Goal: Use online tool/utility: Utilize a website feature to perform a specific function

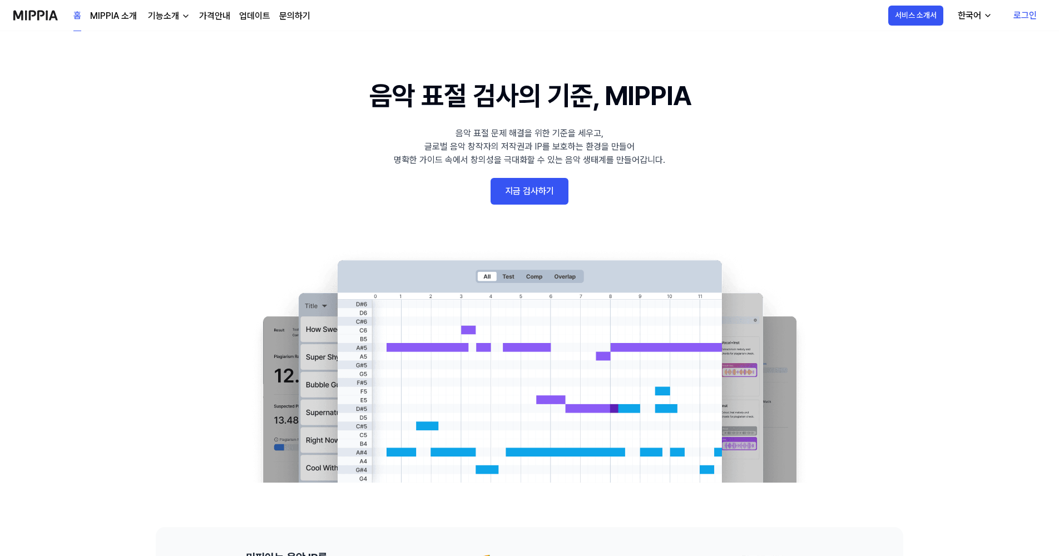
click at [553, 202] on link "지금 검사하기" at bounding box center [529, 191] width 78 height 27
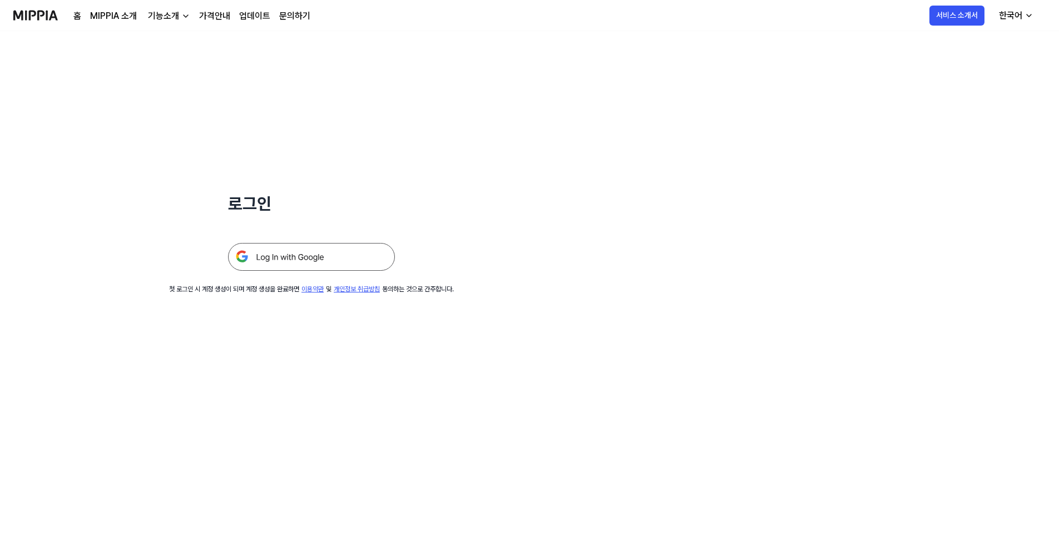
click at [348, 245] on img at bounding box center [311, 257] width 167 height 28
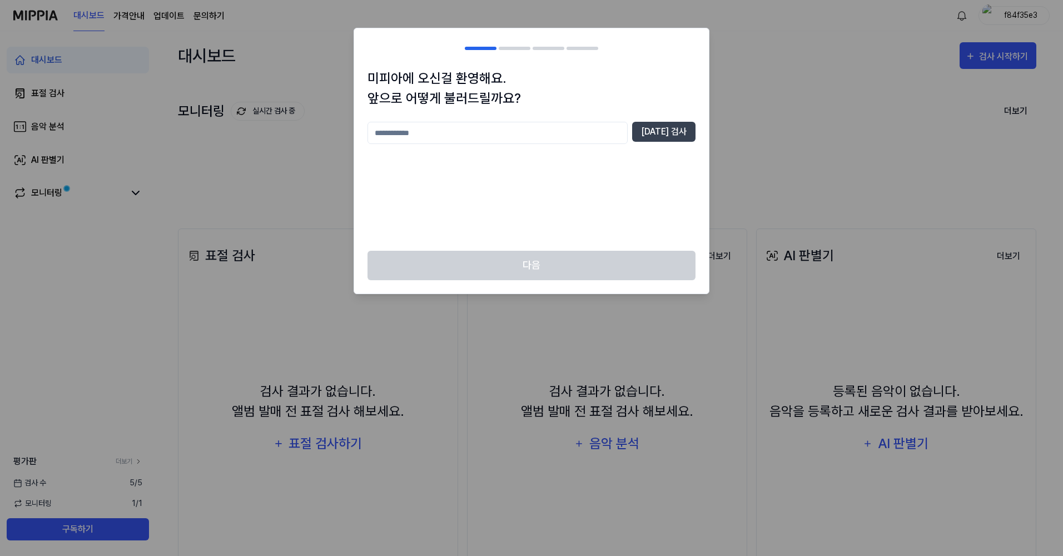
click at [531, 131] on input "text" at bounding box center [498, 133] width 260 height 22
type input "***"
click at [658, 133] on button "[DATE] 검사" at bounding box center [663, 132] width 63 height 20
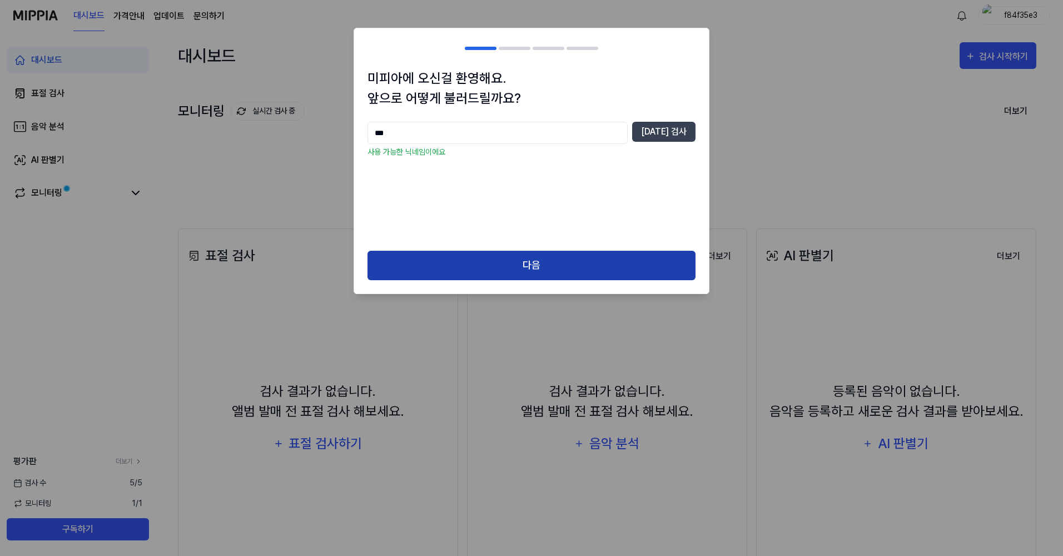
click at [613, 260] on button "다음" at bounding box center [532, 265] width 328 height 29
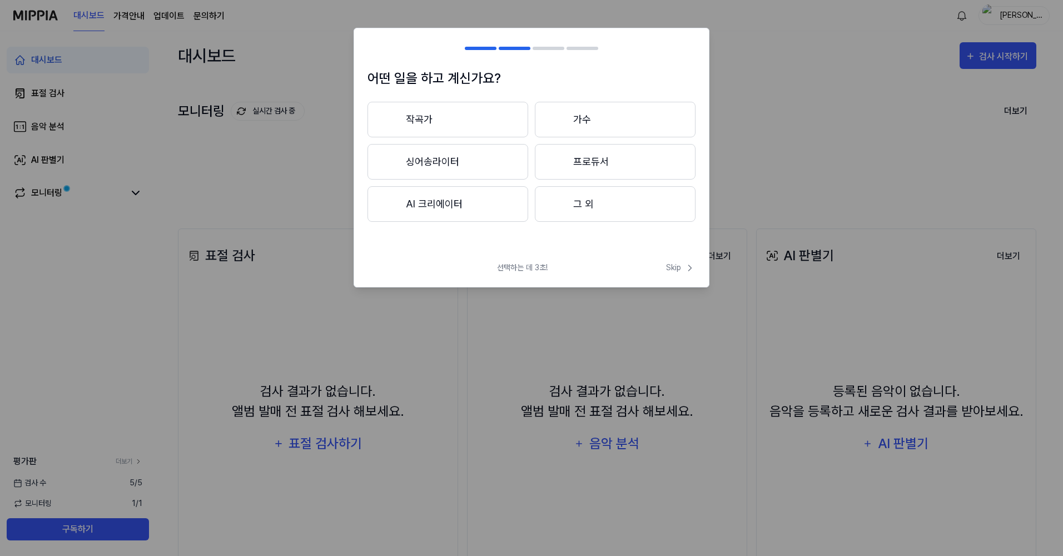
click at [501, 120] on button "작곡가" at bounding box center [448, 120] width 161 height 36
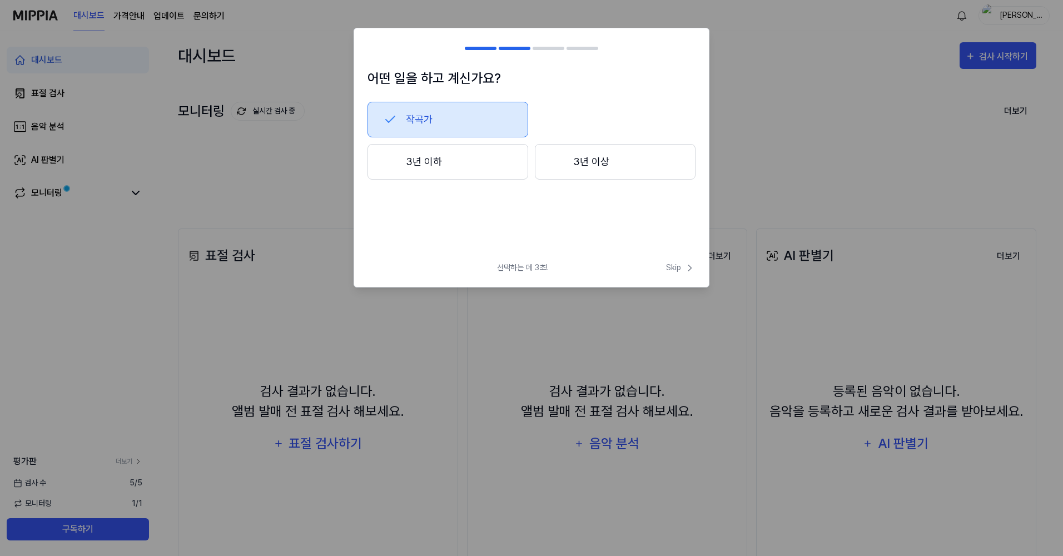
click at [569, 118] on div "작곡가" at bounding box center [532, 120] width 328 height 36
click at [496, 45] on h2 at bounding box center [531, 48] width 355 height 40
click at [482, 49] on div at bounding box center [481, 48] width 32 height 3
click at [517, 270] on span "선택하는 데 3초!" at bounding box center [522, 268] width 51 height 12
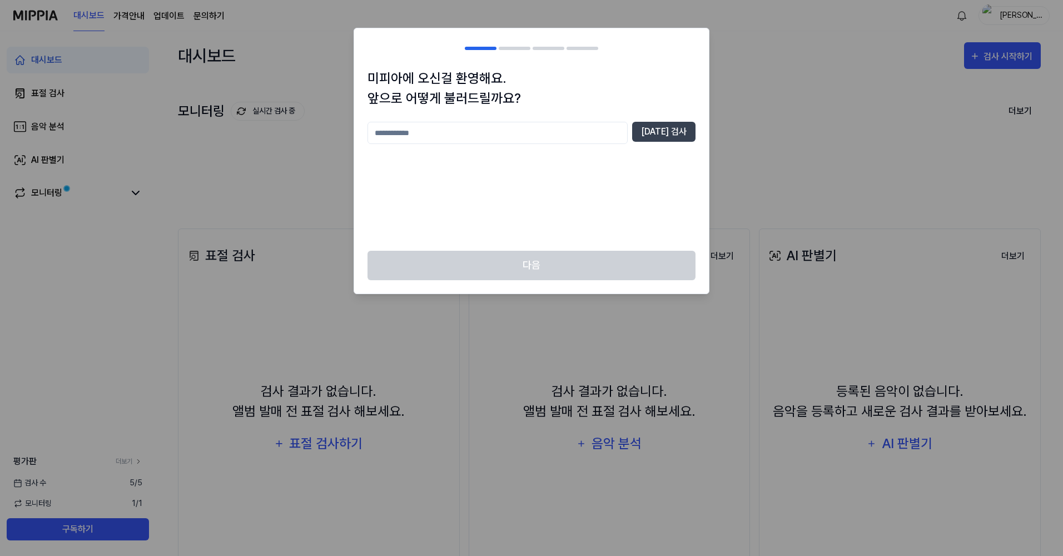
click at [465, 147] on div "중복 검사" at bounding box center [532, 180] width 328 height 116
click at [465, 137] on input "text" at bounding box center [498, 133] width 260 height 22
type input "***"
click at [690, 123] on button "[DATE] 검사" at bounding box center [663, 132] width 63 height 20
click at [571, 137] on input "***" at bounding box center [498, 133] width 260 height 22
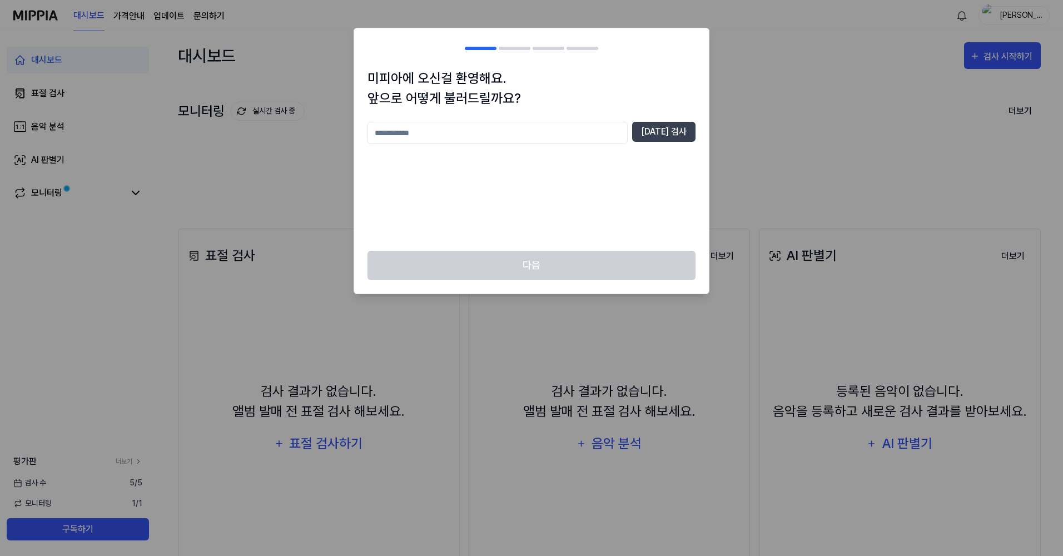
click at [492, 129] on input "text" at bounding box center [498, 133] width 260 height 22
click at [651, 132] on button "[DATE] 검사" at bounding box center [663, 132] width 63 height 20
click at [507, 142] on input "***" at bounding box center [498, 133] width 260 height 22
type input "**********"
click at [668, 132] on button "[DATE] 검사" at bounding box center [663, 132] width 63 height 20
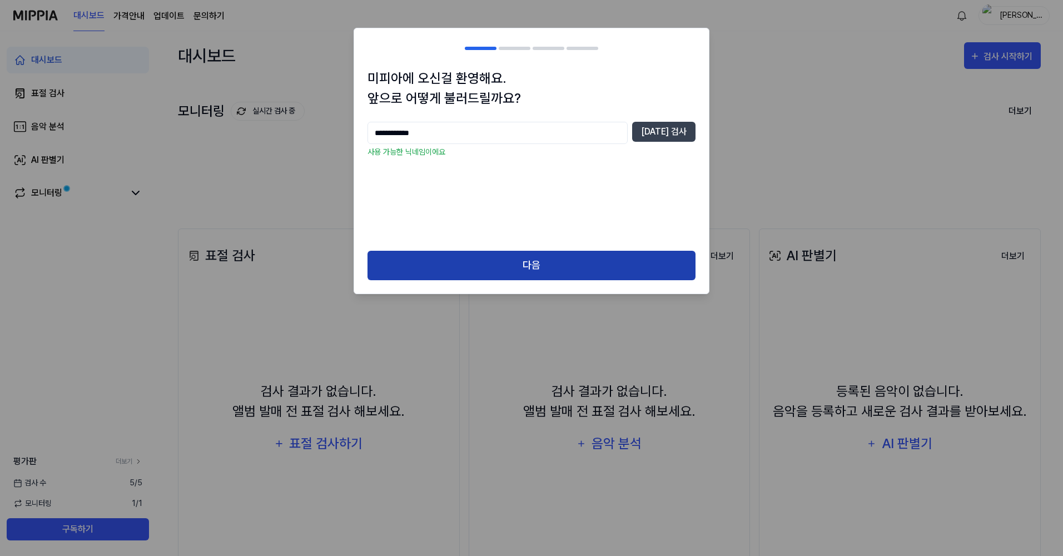
click at [582, 267] on button "다음" at bounding box center [532, 265] width 328 height 29
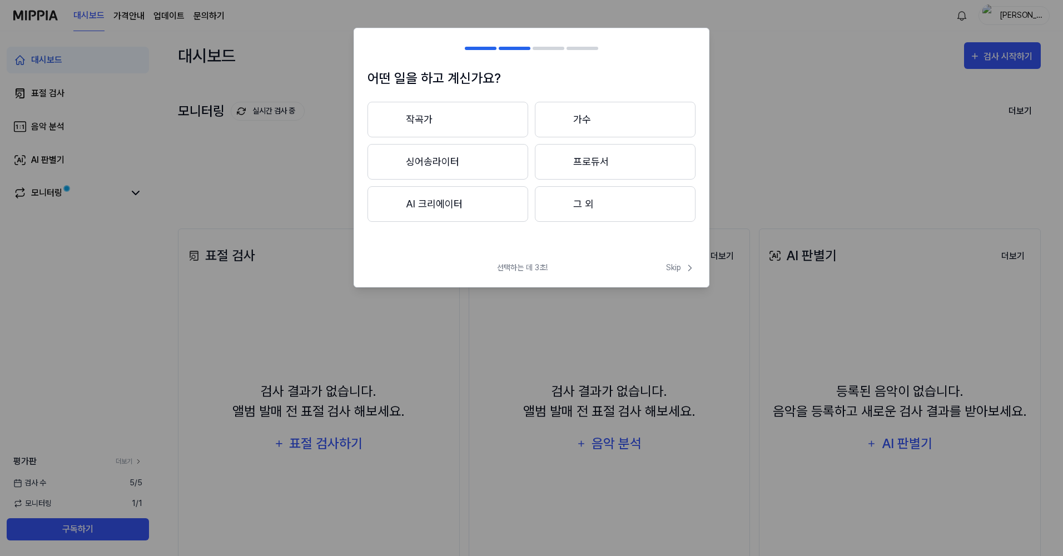
click at [479, 163] on button "싱어송라이터" at bounding box center [448, 162] width 161 height 36
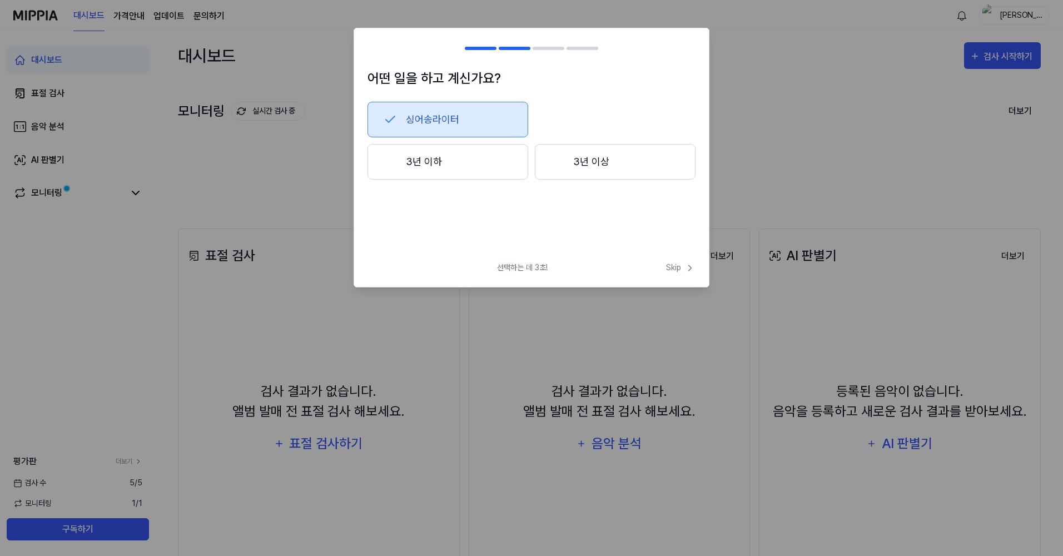
click at [583, 169] on button "3년 이상" at bounding box center [615, 162] width 161 height 36
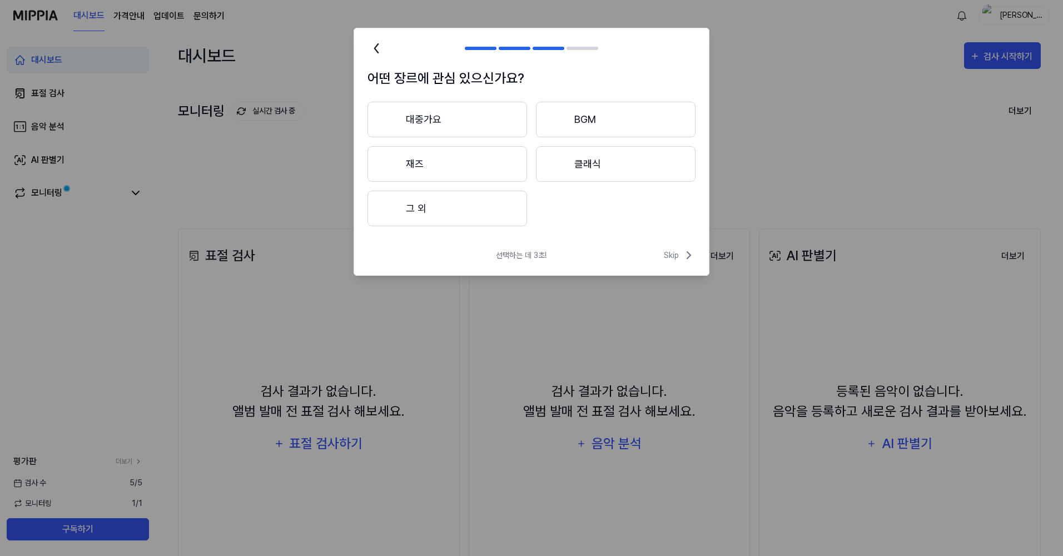
click at [484, 122] on button "대중가요" at bounding box center [448, 120] width 160 height 36
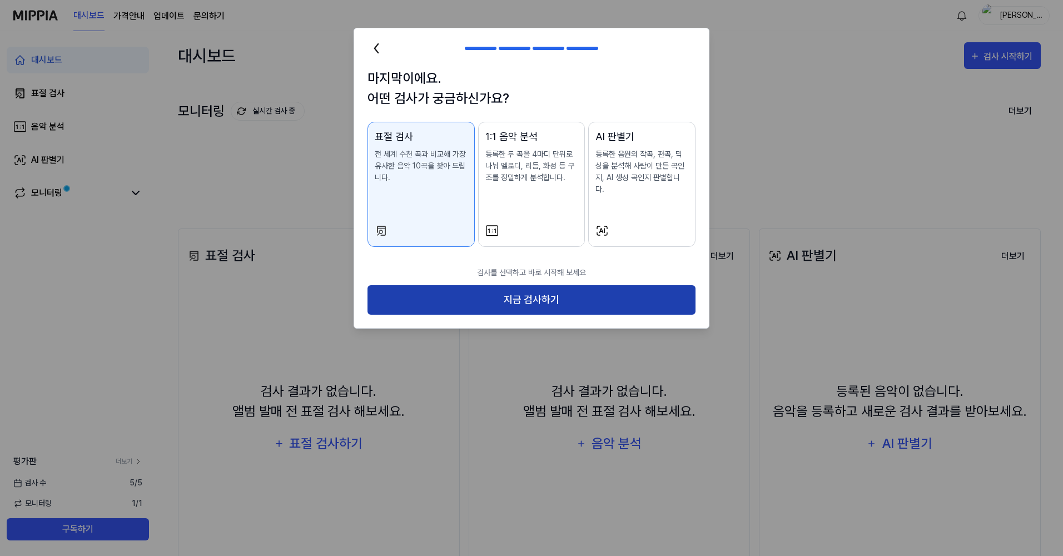
click at [531, 293] on button "지금 검사하기" at bounding box center [532, 299] width 328 height 29
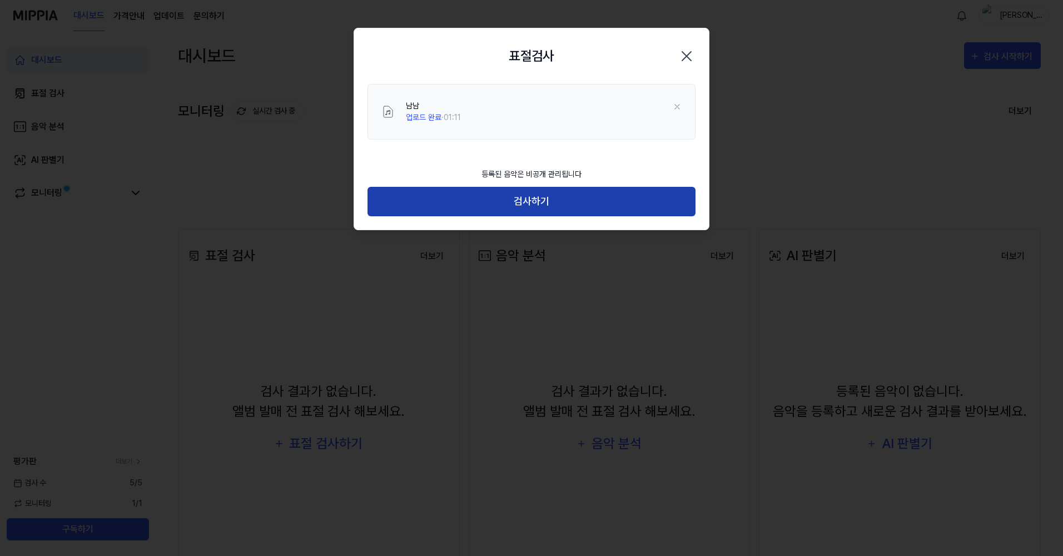
click at [535, 199] on button "검사하기" at bounding box center [532, 201] width 328 height 29
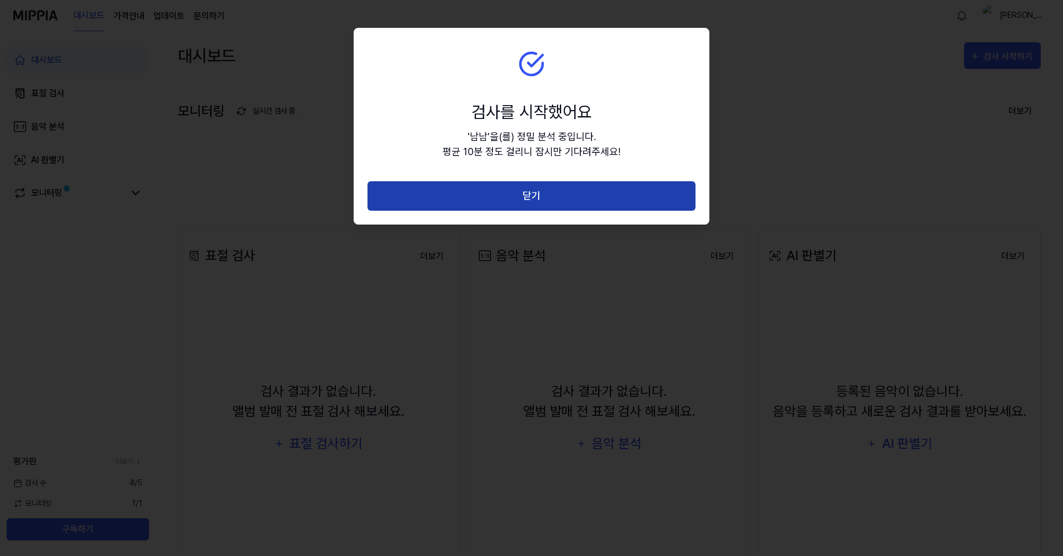
click at [527, 203] on button "닫기" at bounding box center [532, 195] width 328 height 29
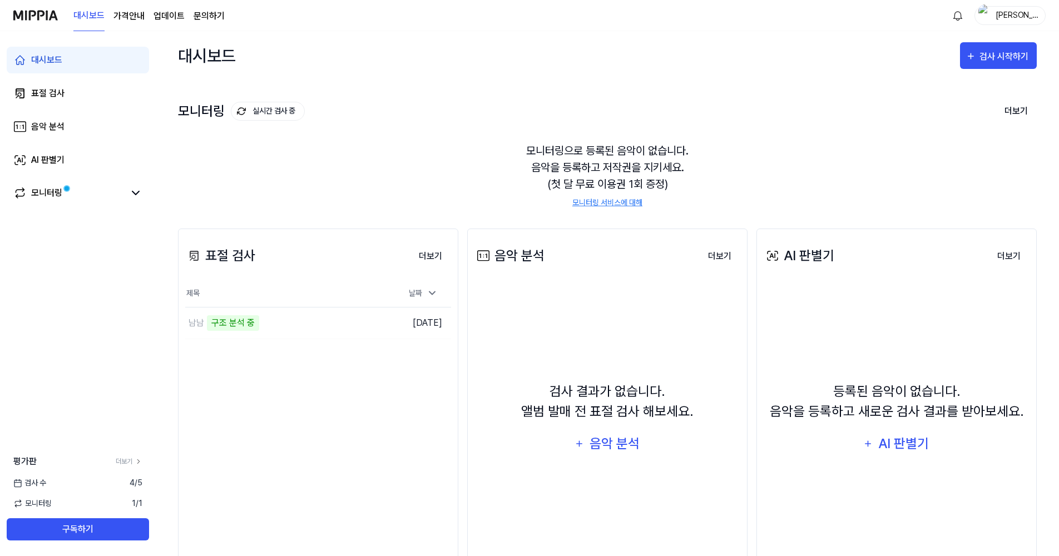
scroll to position [61, 0]
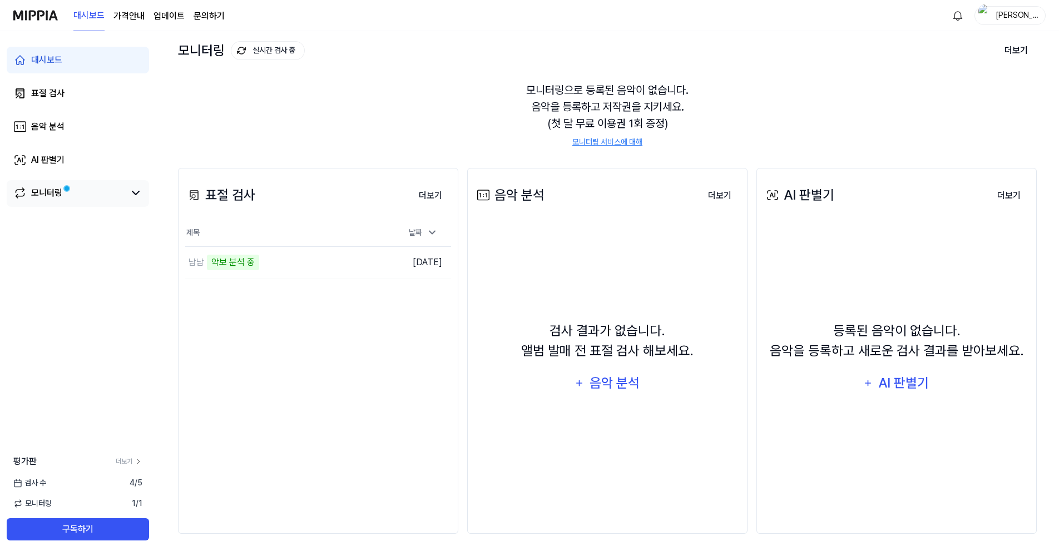
click at [132, 199] on icon at bounding box center [135, 192] width 13 height 13
click at [132, 197] on icon at bounding box center [135, 192] width 13 height 13
click at [249, 269] on div "악보 분석 중" at bounding box center [233, 263] width 52 height 16
click at [351, 261] on td "남남 악보 분석 중 이동하기" at bounding box center [285, 262] width 200 height 31
click at [295, 272] on div "남남" at bounding box center [262, 262] width 154 height 31
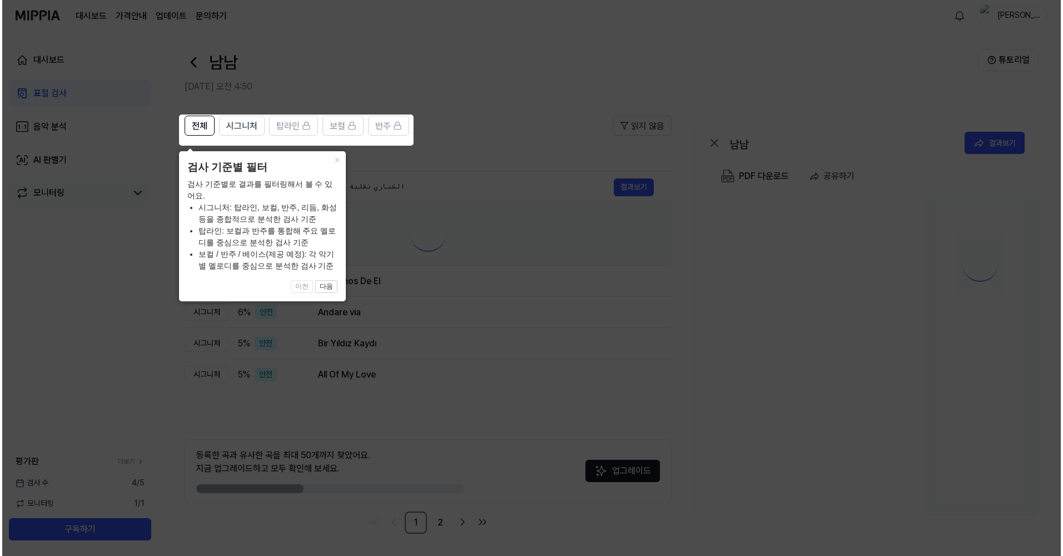
scroll to position [0, 0]
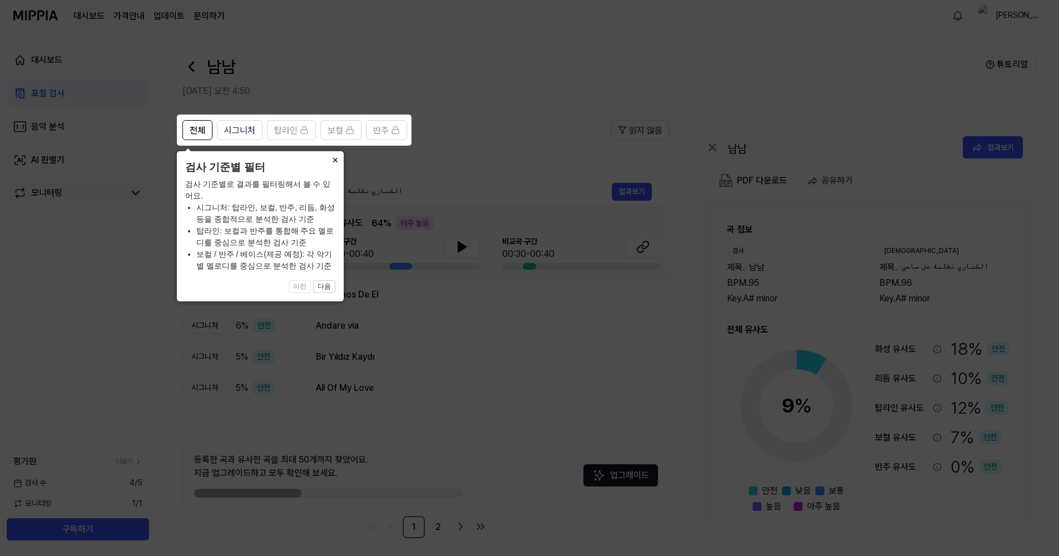
click at [337, 161] on button "×" at bounding box center [335, 159] width 18 height 16
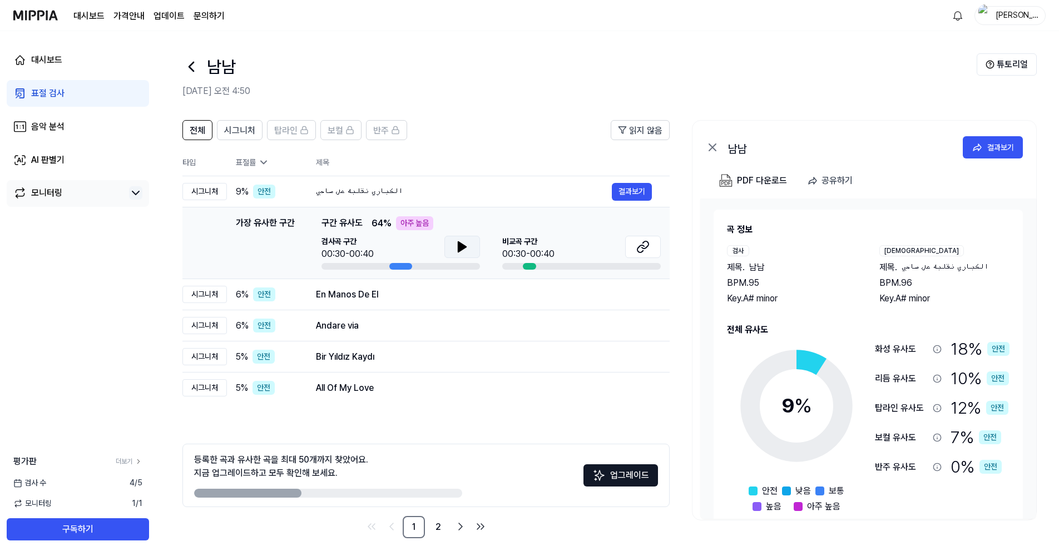
click at [464, 241] on icon at bounding box center [461, 246] width 13 height 13
click at [541, 267] on div at bounding box center [581, 266] width 158 height 7
click at [462, 246] on icon at bounding box center [462, 247] width 8 height 10
click at [538, 271] on td "가장 유사한 구간 가장 유사한 구간 구간 유사도 64 % 아주 높음 검사곡 구간 00:31/00:40 [GEOGRAPHIC_DATA] 구간 0…" at bounding box center [425, 243] width 487 height 72
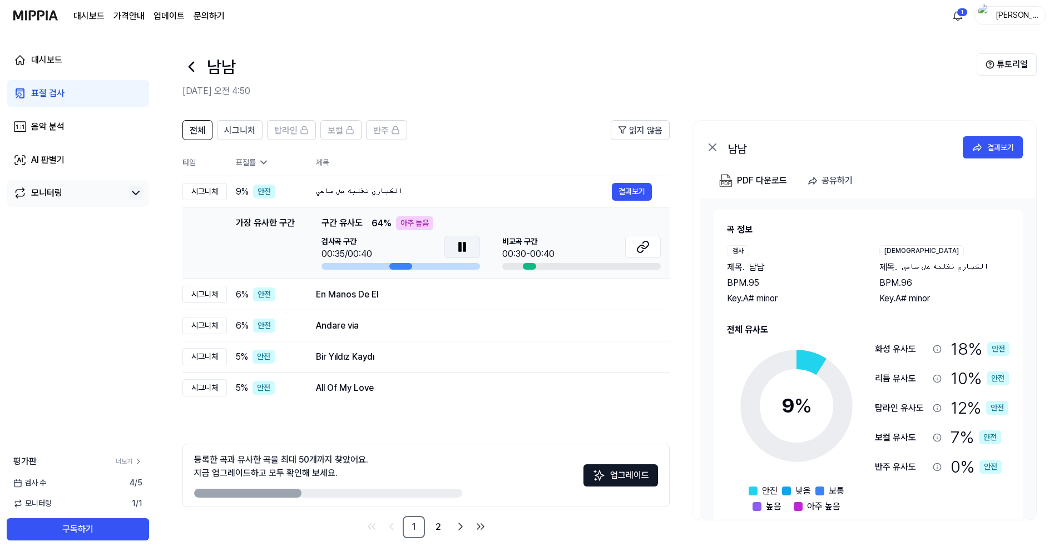
click at [531, 271] on td "가장 유사한 구간 가장 유사한 구간 구간 유사도 64 % 아주 높음 검사곡 구간 00:35/00:40 [GEOGRAPHIC_DATA] 구간 0…" at bounding box center [425, 243] width 487 height 72
click at [531, 267] on div at bounding box center [529, 266] width 13 height 7
click at [530, 263] on div at bounding box center [529, 266] width 13 height 7
click at [362, 187] on div "الكباري نقلبه على صاحبي" at bounding box center [464, 191] width 296 height 13
click at [617, 197] on button "결과보기" at bounding box center [632, 192] width 40 height 18
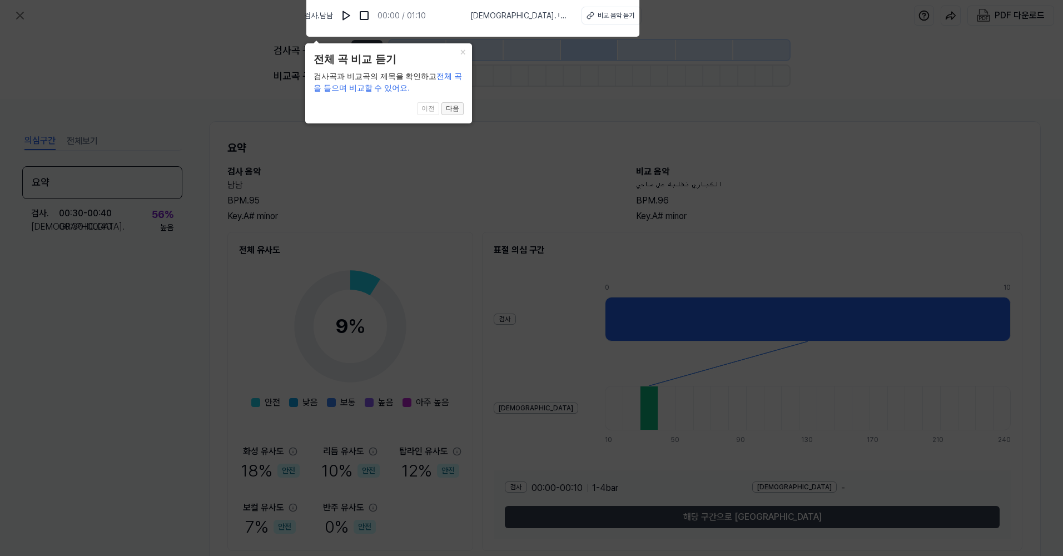
click at [455, 109] on button "다음" at bounding box center [453, 108] width 22 height 13
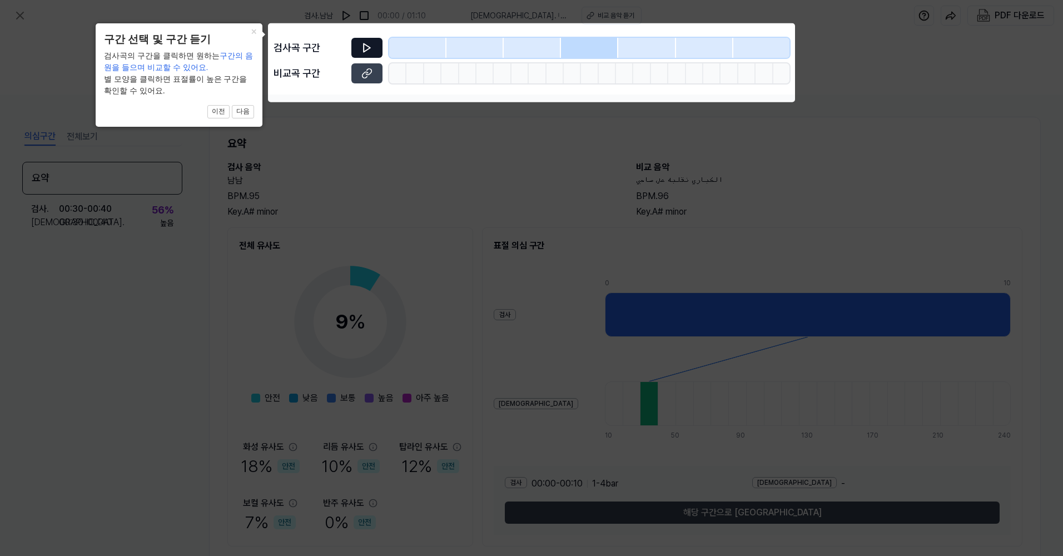
click at [372, 46] on icon at bounding box center [366, 47] width 11 height 11
click at [244, 115] on button "다음" at bounding box center [243, 111] width 22 height 13
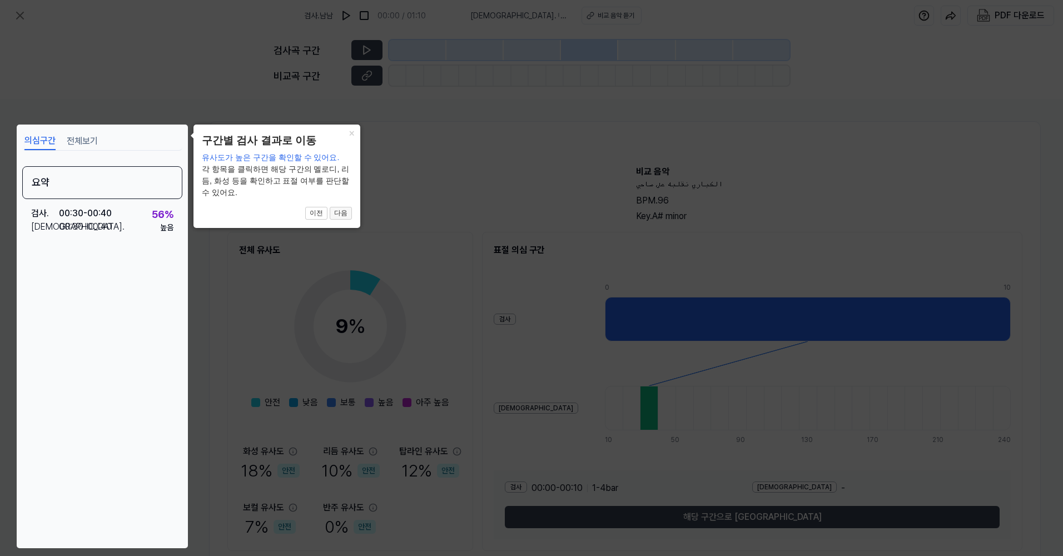
click at [340, 216] on button "다음" at bounding box center [341, 213] width 22 height 13
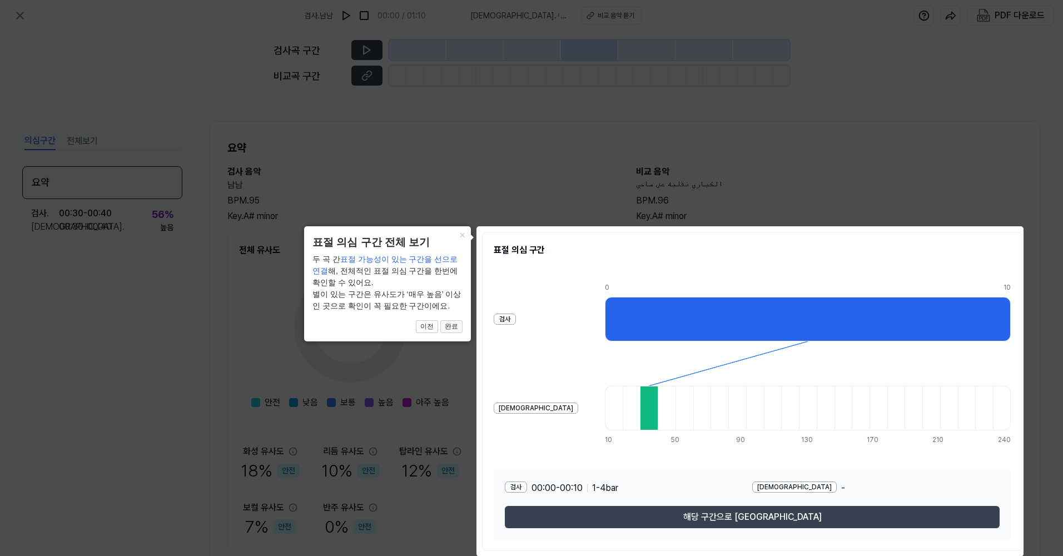
click at [457, 330] on button "완료" at bounding box center [451, 326] width 22 height 13
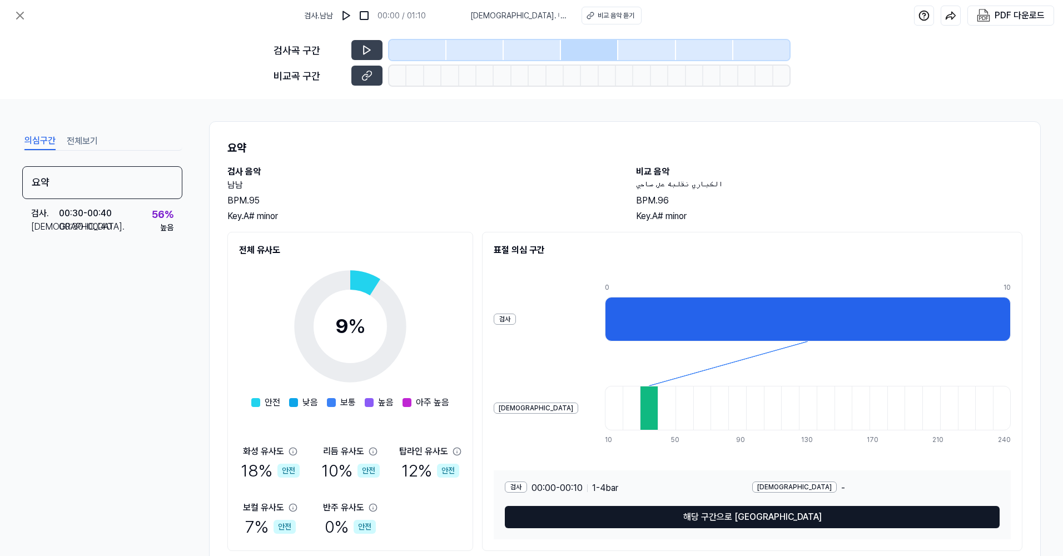
click at [774, 522] on button "해당 구간으로 [GEOGRAPHIC_DATA]" at bounding box center [752, 517] width 495 height 22
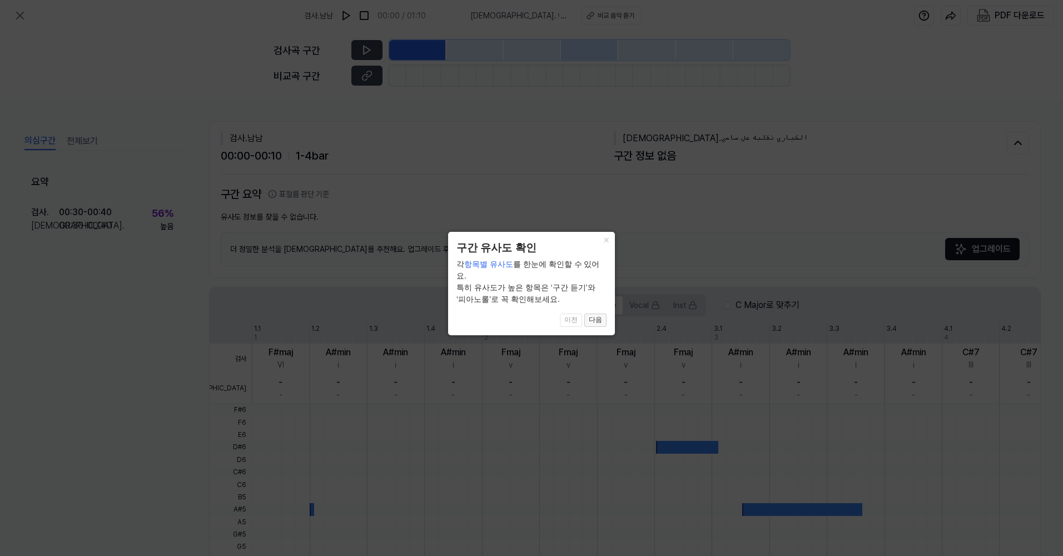
click at [592, 314] on button "다음" at bounding box center [595, 320] width 22 height 13
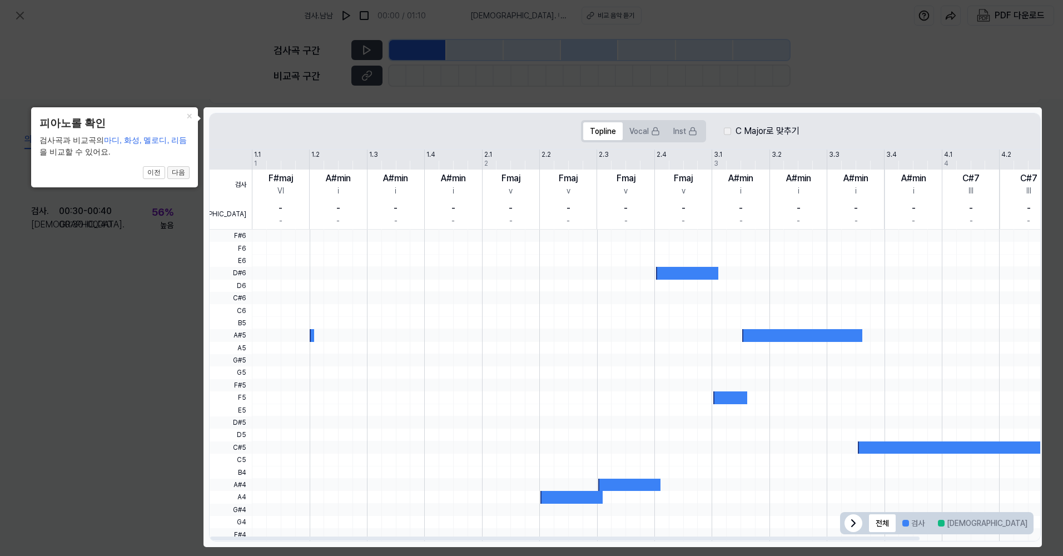
click at [185, 177] on button "다음" at bounding box center [178, 172] width 22 height 13
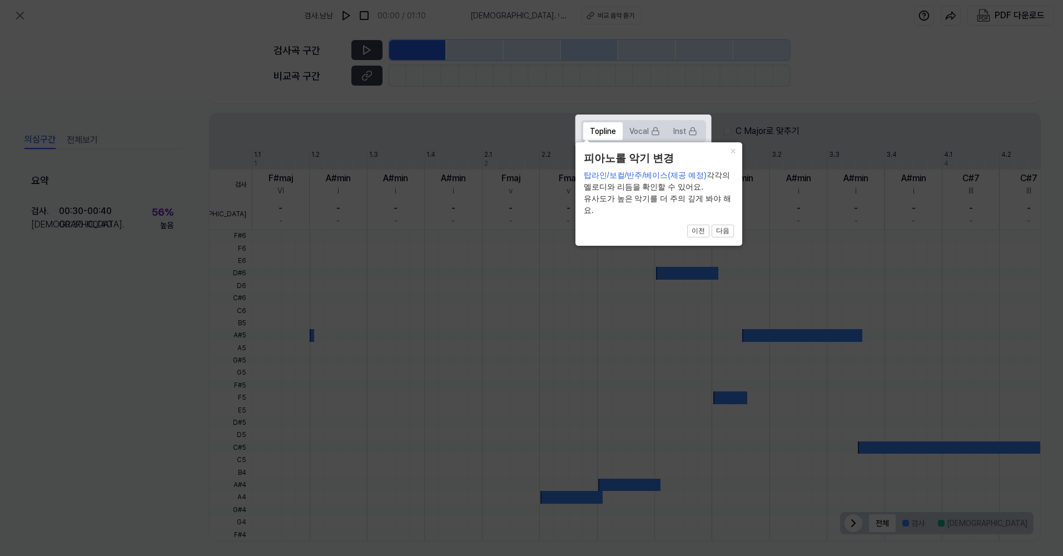
click button "×" at bounding box center [734, 150] width 18 height 16
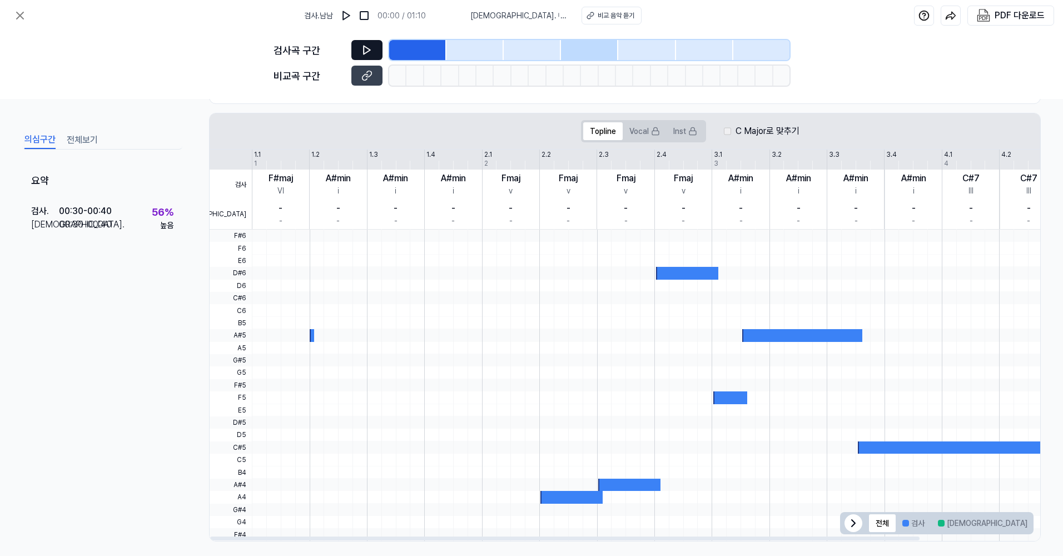
click at [366, 52] on icon at bounding box center [366, 49] width 11 height 11
click at [533, 51] on div at bounding box center [532, 50] width 57 height 20
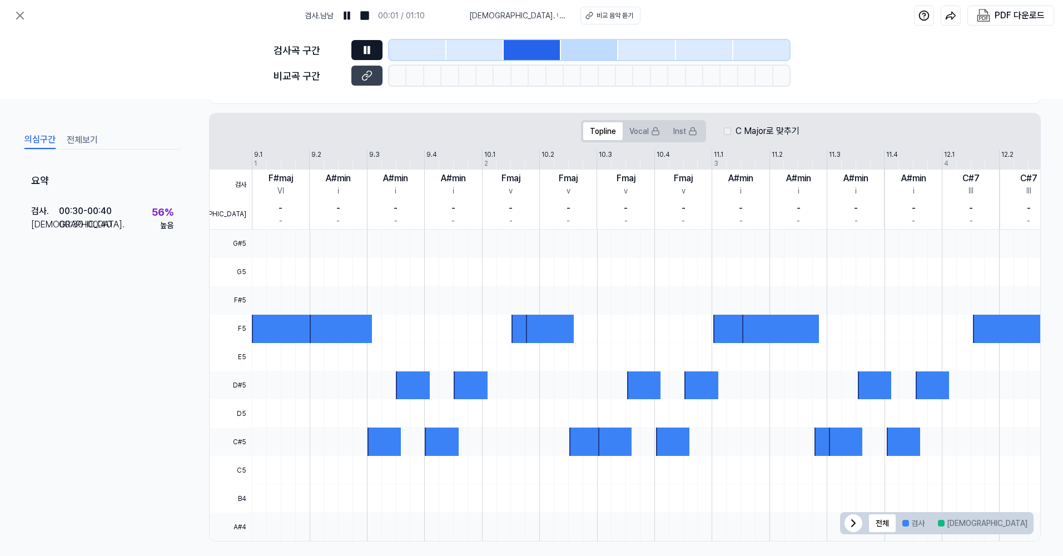
click at [484, 57] on div at bounding box center [475, 50] width 57 height 20
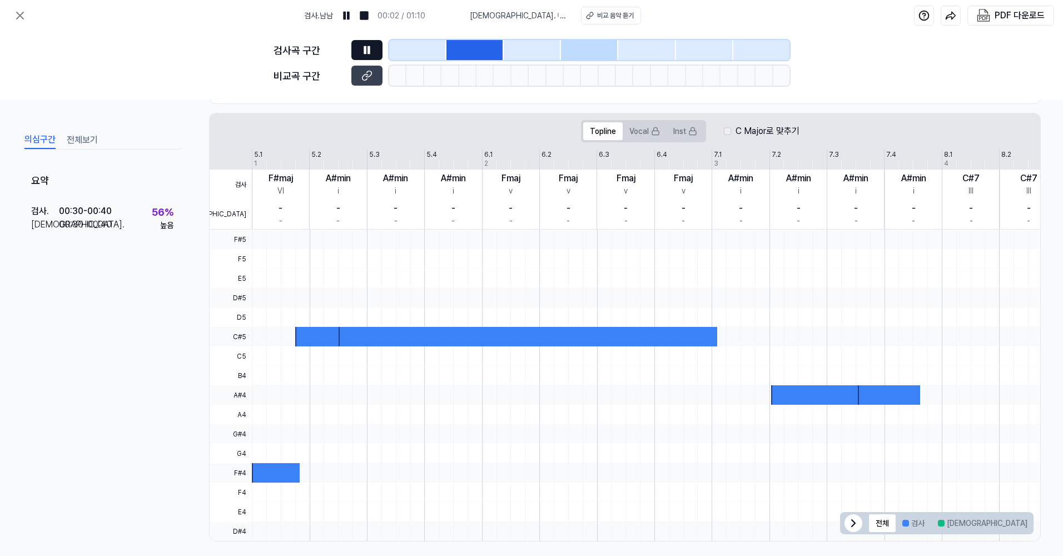
click at [563, 52] on div at bounding box center [589, 50] width 57 height 20
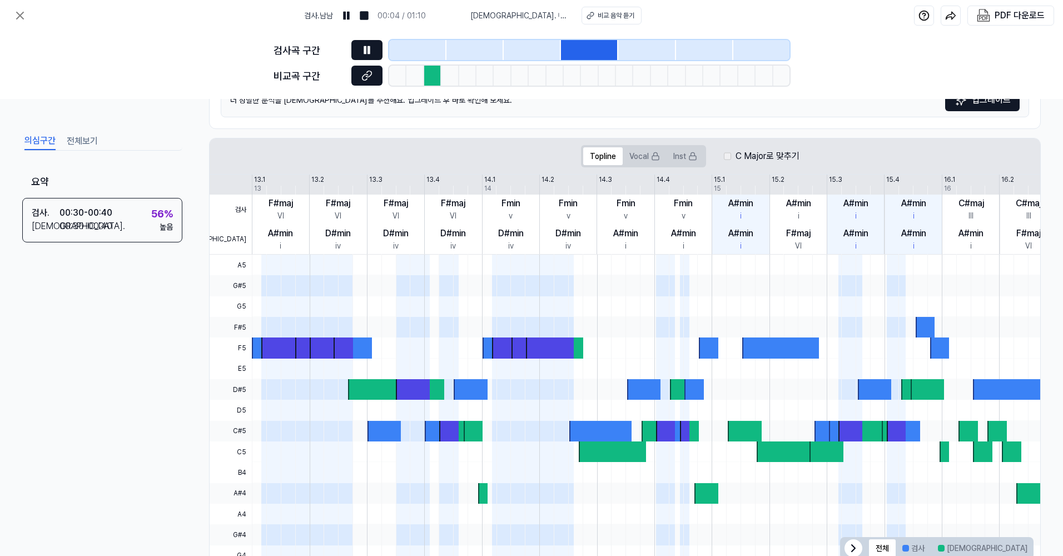
click at [368, 73] on icon at bounding box center [366, 75] width 11 height 11
